Goal: Information Seeking & Learning: Understand process/instructions

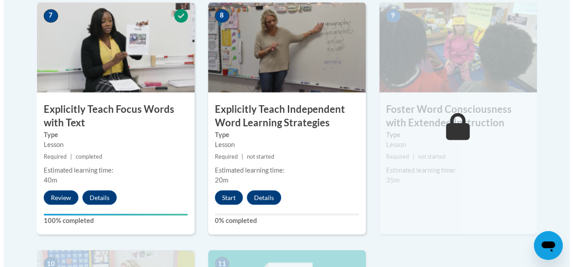
scroll to position [811, 0]
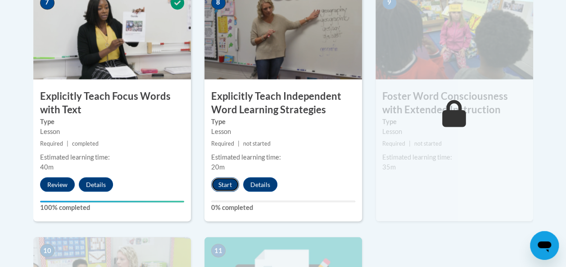
click at [227, 181] on button "Start" at bounding box center [225, 184] width 28 height 14
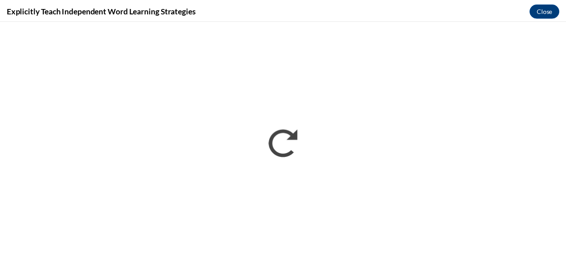
scroll to position [0, 0]
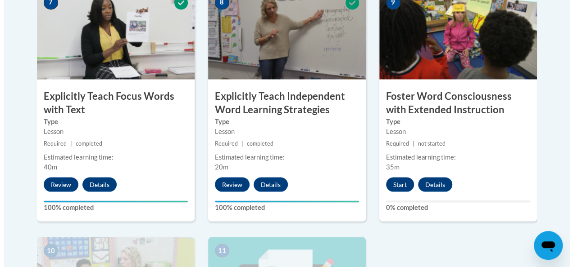
scroll to position [766, 0]
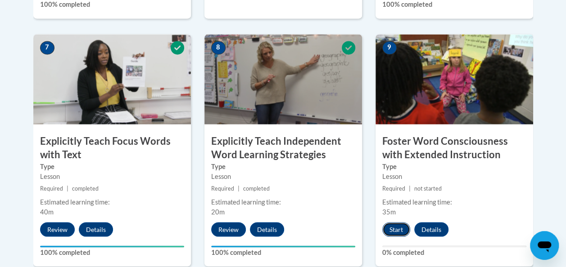
click at [394, 228] on button "Start" at bounding box center [396, 229] width 28 height 14
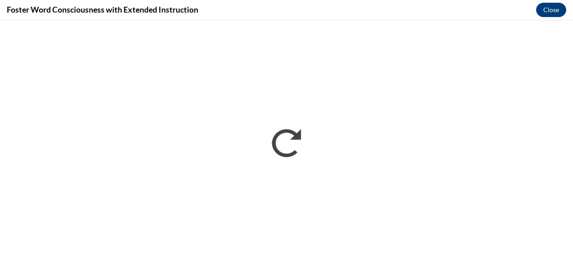
scroll to position [0, 0]
